Goal: Task Accomplishment & Management: Use online tool/utility

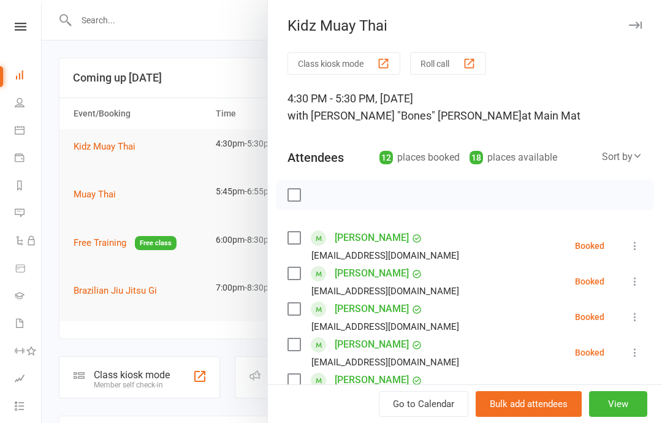
click at [342, 59] on button "Class kiosk mode" at bounding box center [344, 63] width 113 height 23
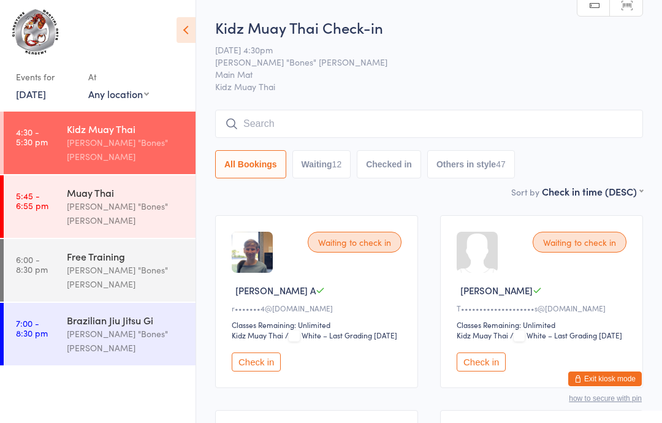
click at [307, 118] on input "search" at bounding box center [429, 124] width 428 height 28
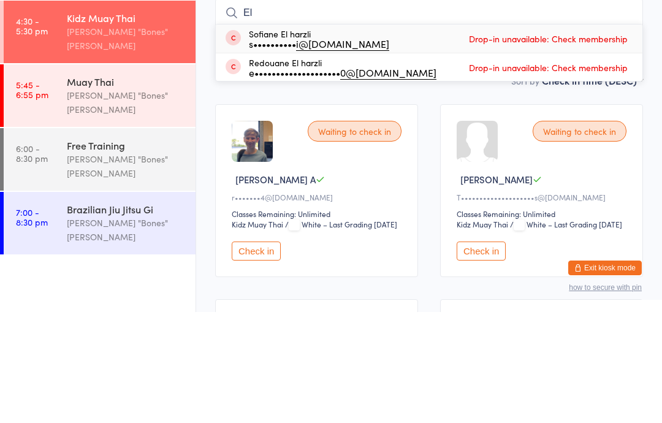
type input "E"
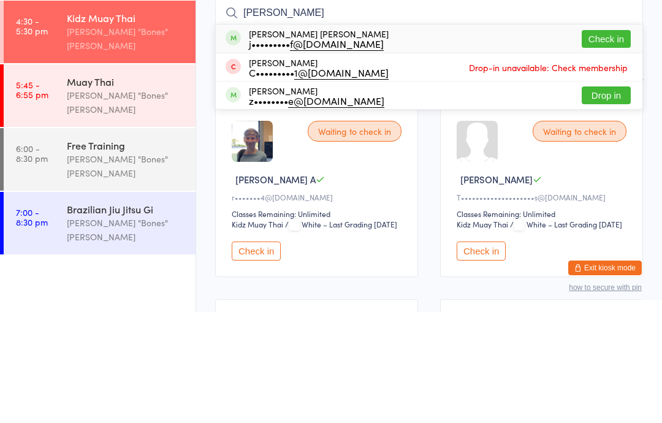
type input "Cooper"
click at [609, 136] on div "Cooper Radloff j••••••••• f@hotmail.com Check in" at bounding box center [429, 150] width 427 height 28
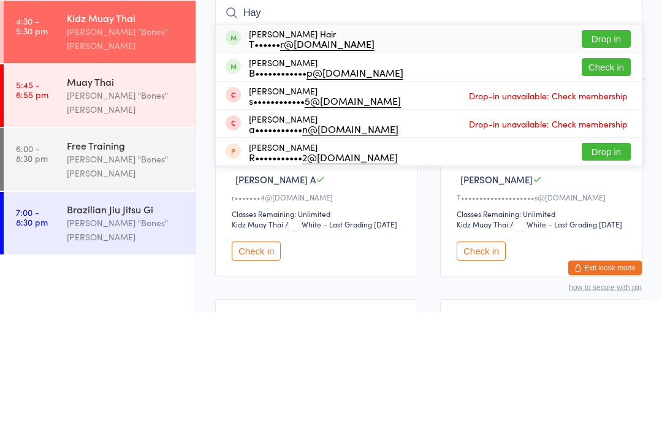
type input "Hay"
click at [593, 169] on button "Check in" at bounding box center [606, 178] width 49 height 18
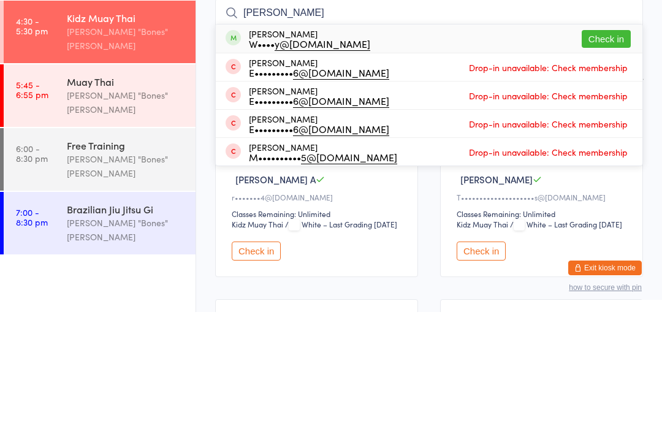
type input "Oliver"
click at [377, 136] on div "Oliver Webley W•••• y@live.com.au Check in" at bounding box center [429, 150] width 427 height 28
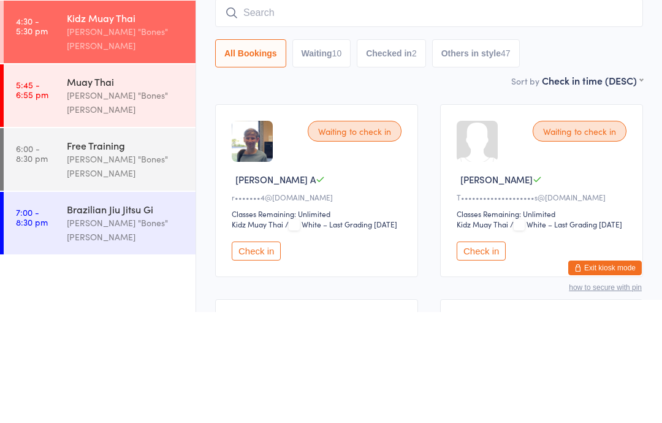
click at [389, 150] on button "Checked in 2" at bounding box center [391, 164] width 69 height 28
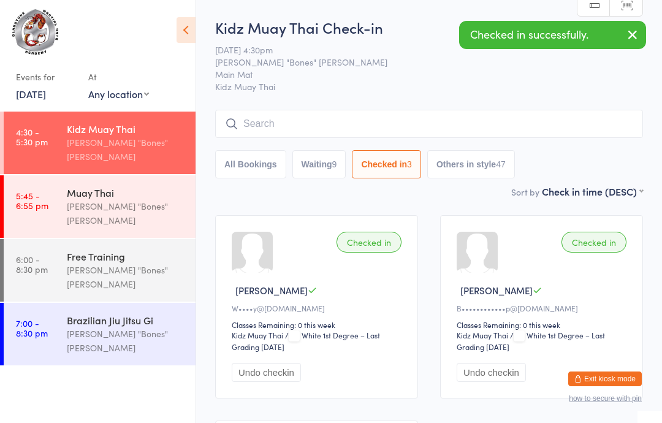
click at [440, 119] on input "search" at bounding box center [429, 124] width 428 height 28
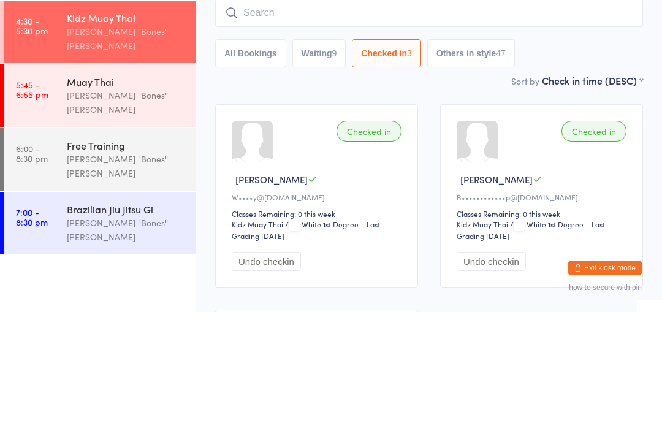
click at [577, 150] on div "All Bookings Waiting 9 Checked in 3 Others in style 47" at bounding box center [429, 164] width 428 height 28
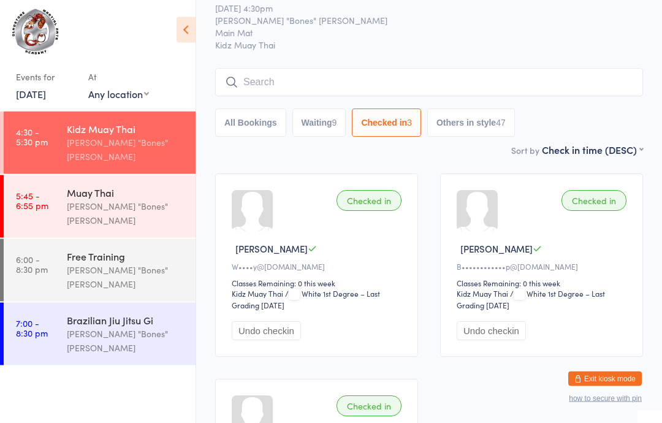
scroll to position [34, 0]
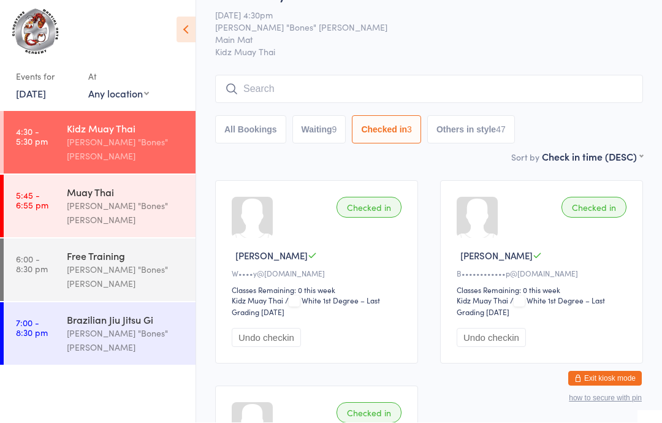
click at [363, 83] on input "search" at bounding box center [429, 89] width 428 height 28
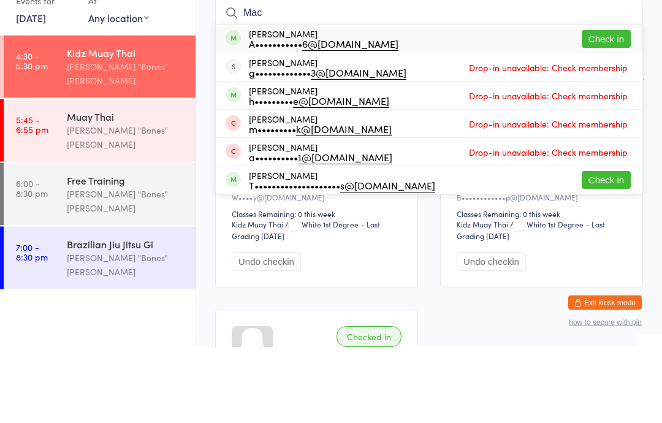
type input "Mac"
click at [372, 115] on div "A••••••••••• 6@outlook.com" at bounding box center [324, 120] width 150 height 10
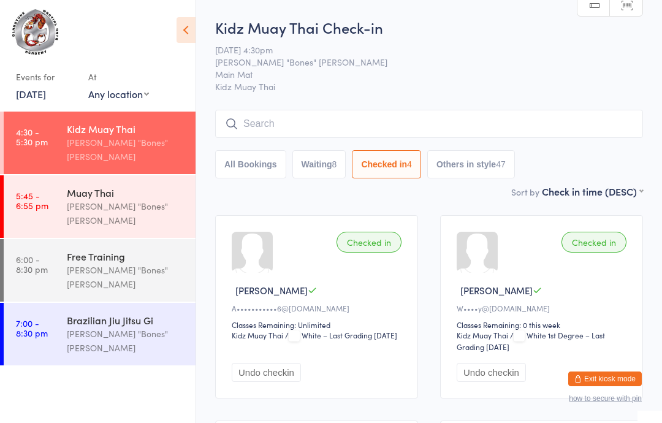
scroll to position [125, 0]
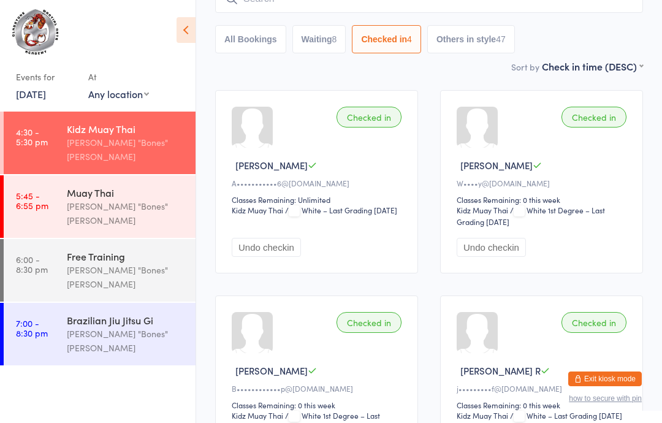
click at [294, 196] on div "Checked in Mackenzie B A••••••••••• 6@outlook.com Classes Remaining: Unlimited …" at bounding box center [316, 181] width 203 height 183
click at [270, 158] on div "Checked in Mackenzie B A••••••••••• 6@outlook.com Classes Remaining: Unlimited …" at bounding box center [316, 181] width 203 height 183
click at [350, 199] on div "Checked in Mackenzie B A••••••••••• 6@outlook.com Classes Remaining: Unlimited …" at bounding box center [316, 181] width 203 height 183
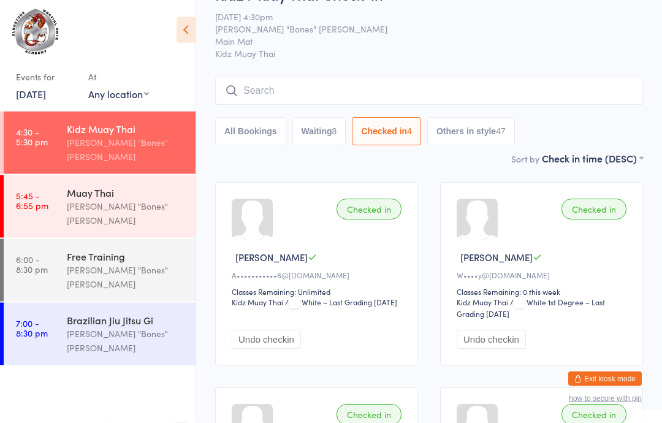
scroll to position [0, 0]
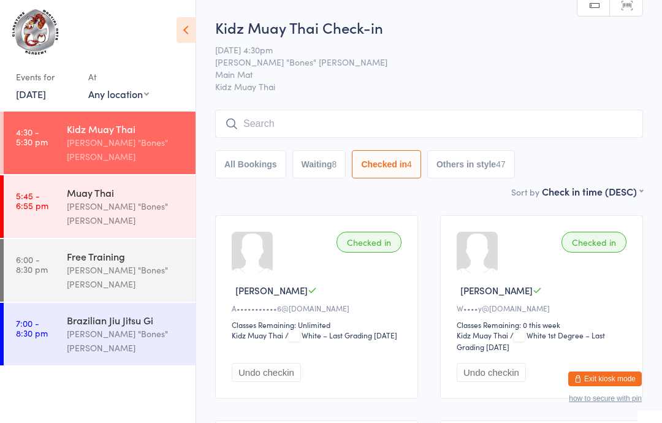
click at [259, 124] on input "search" at bounding box center [429, 124] width 428 height 28
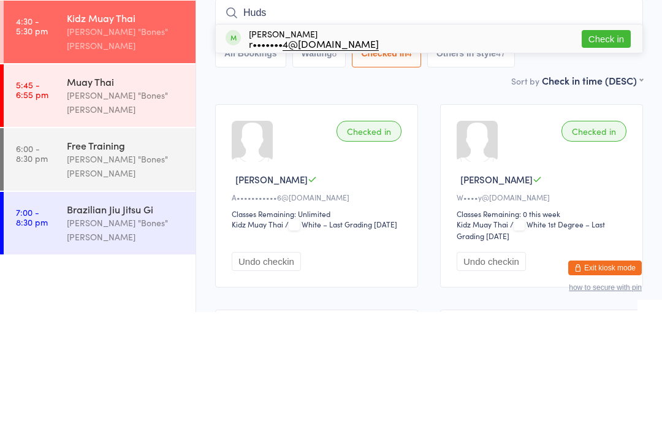
type input "Huds"
click at [603, 136] on div "Hudson Anwyl r••••••• 4@hotmail.com Check in" at bounding box center [429, 150] width 427 height 28
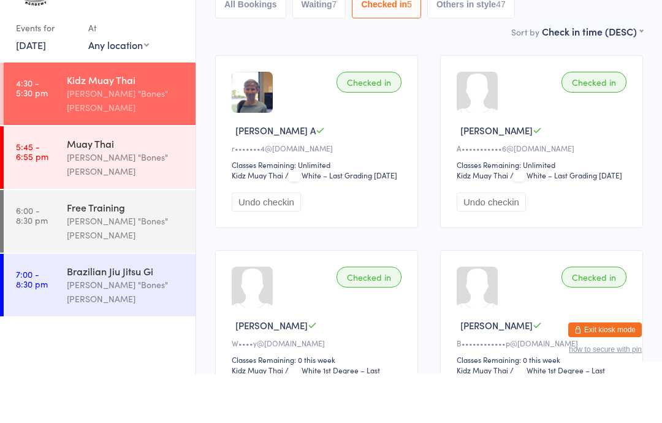
scroll to position [160, 0]
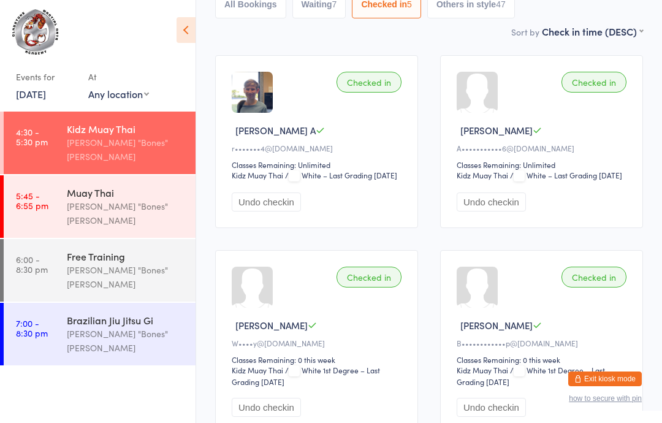
click at [115, 363] on ul "4:30 - 5:30 pm Kidz Muay Thai Ryan "Bones" Lambert 5:45 - 6:55 pm Muay Thai Rya…" at bounding box center [98, 268] width 196 height 312
click at [562, 12] on div "All Bookings Waiting 7 Checked in 5 Others in style 47" at bounding box center [429, 4] width 428 height 28
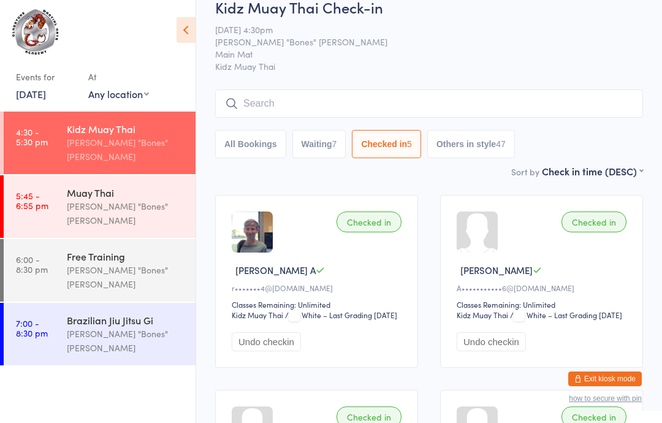
scroll to position [0, 0]
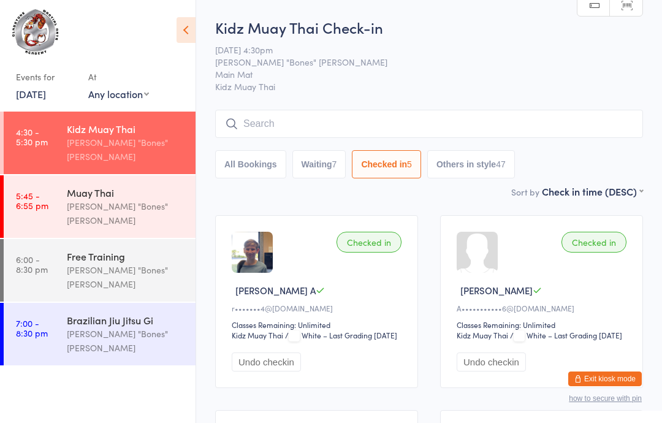
click at [460, 122] on input "search" at bounding box center [429, 124] width 428 height 28
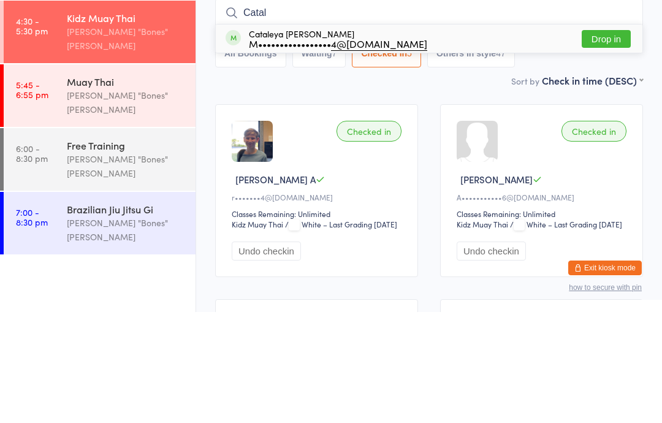
type input "Catal"
click at [614, 141] on button "Drop in" at bounding box center [606, 150] width 49 height 18
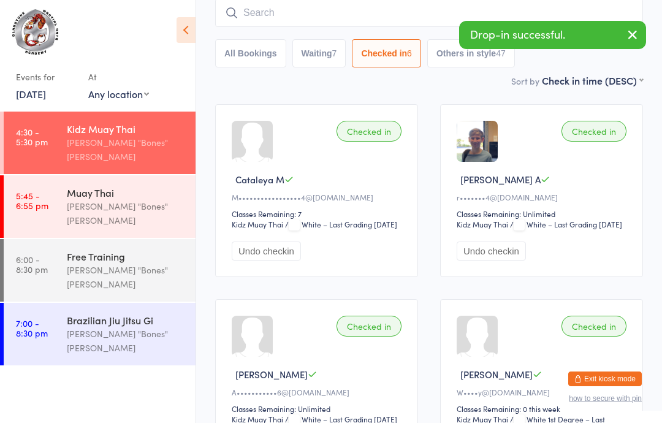
click at [370, 7] on input "search" at bounding box center [429, 13] width 428 height 28
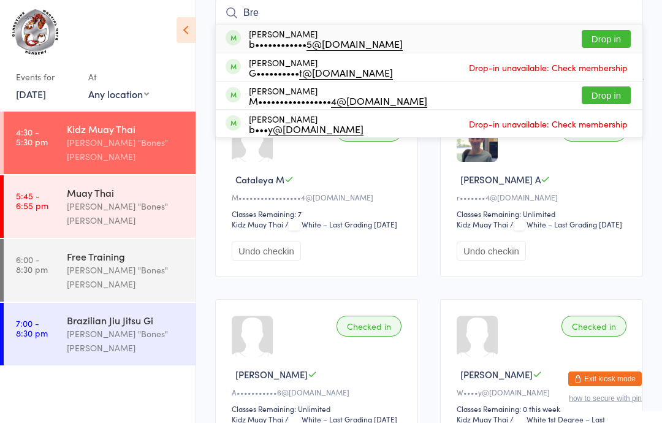
type input "Bre"
click at [610, 98] on button "Drop in" at bounding box center [606, 95] width 49 height 18
